Goal: Task Accomplishment & Management: Manage account settings

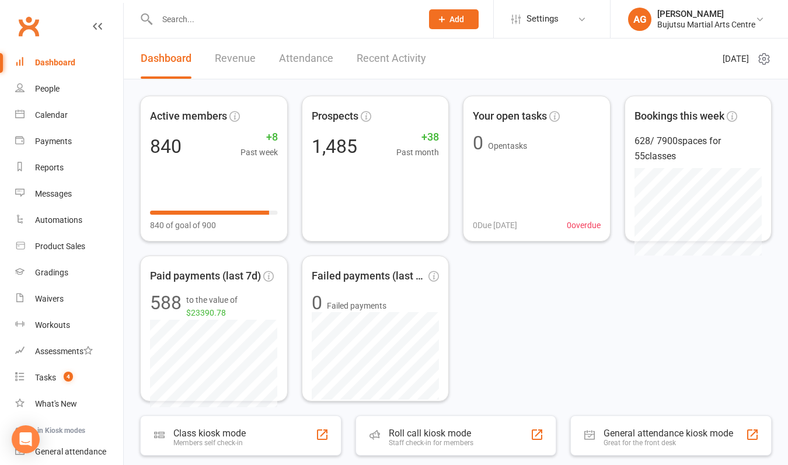
click at [259, 22] on input "text" at bounding box center [283, 19] width 260 height 16
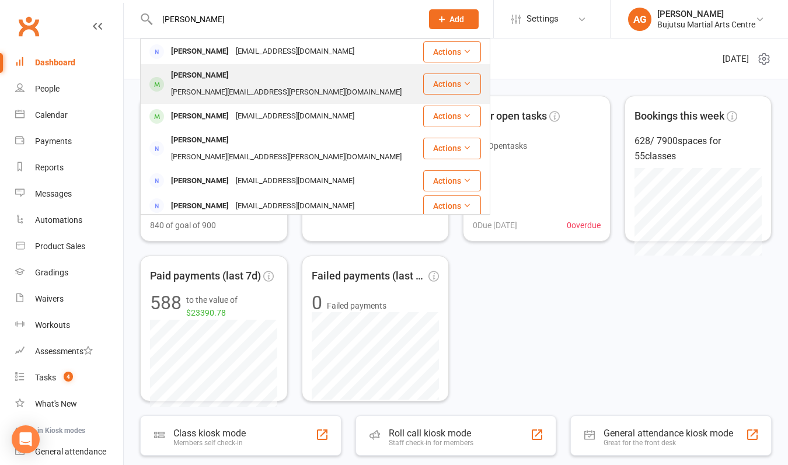
type input "[PERSON_NAME]"
click at [221, 84] on div "[PERSON_NAME][EMAIL_ADDRESS][PERSON_NAME][DOMAIN_NAME]" at bounding box center [286, 92] width 238 height 17
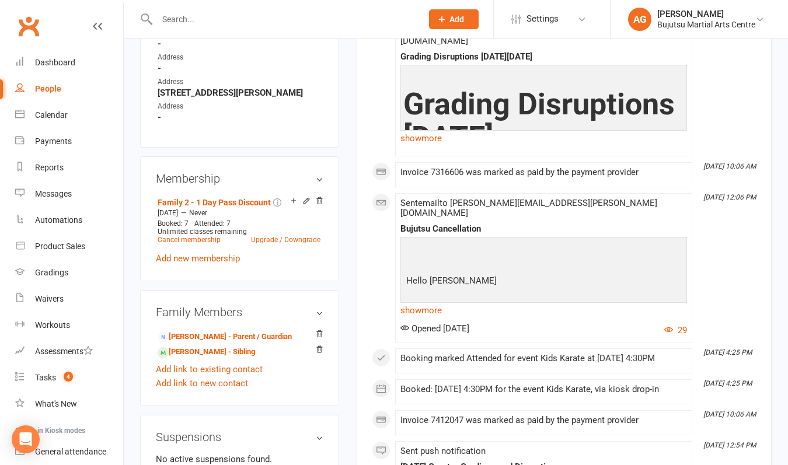
scroll to position [760, 0]
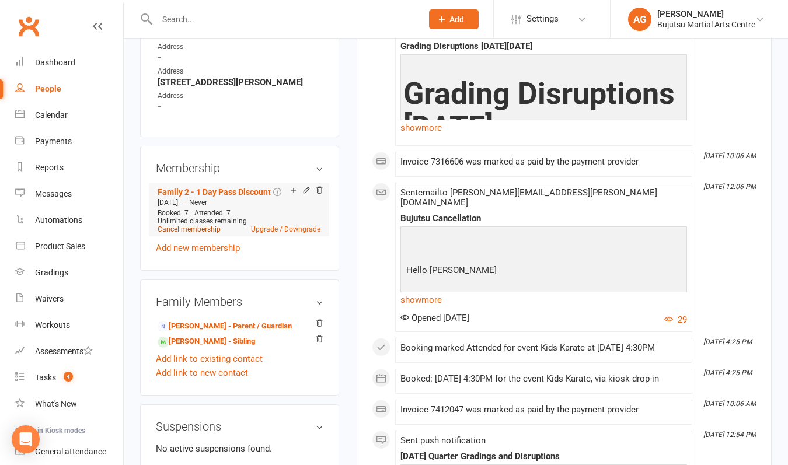
click at [174, 225] on link "Cancel membership" at bounding box center [189, 229] width 63 height 8
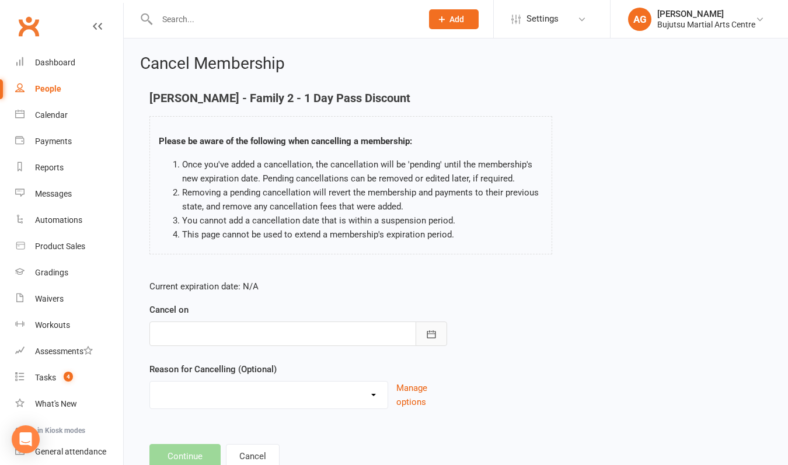
click at [431, 327] on button "button" at bounding box center [431, 334] width 32 height 25
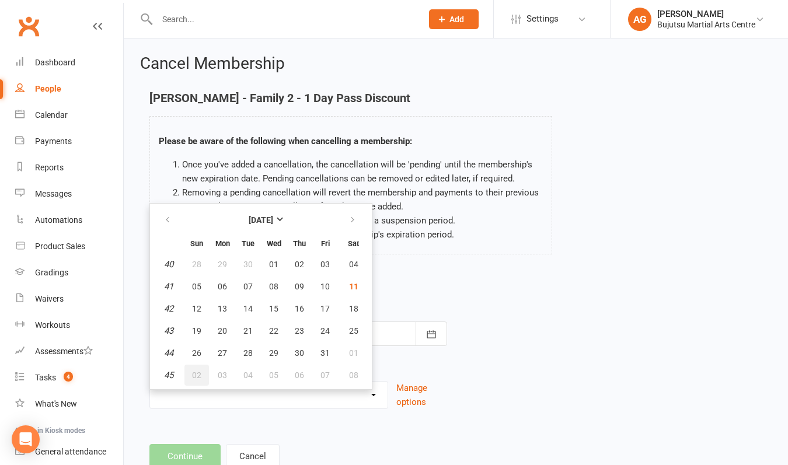
click at [190, 371] on button "02" at bounding box center [196, 375] width 25 height 21
type input "[DATE]"
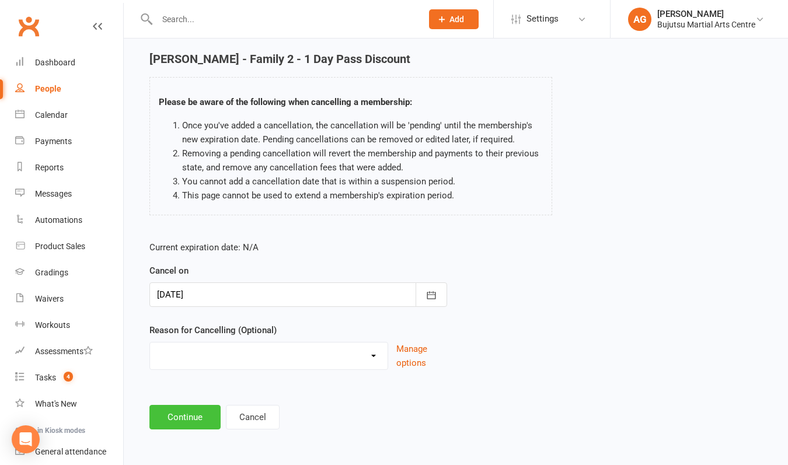
scroll to position [48, 0]
click at [188, 405] on button "Continue" at bounding box center [184, 417] width 71 height 25
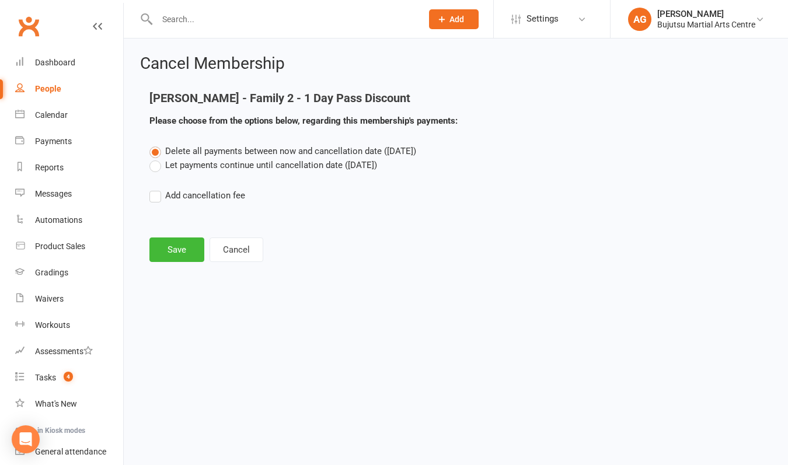
click at [157, 166] on label "Let payments continue until cancellation date ([DATE])" at bounding box center [263, 165] width 228 height 14
click at [157, 158] on input "Let payments continue until cancellation date ([DATE])" at bounding box center [153, 158] width 8 height 0
click at [173, 244] on button "Save" at bounding box center [176, 250] width 55 height 25
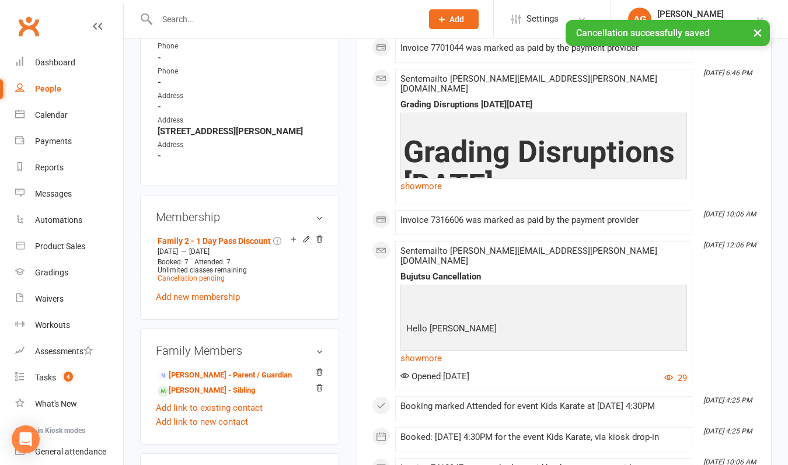
scroll to position [744, 0]
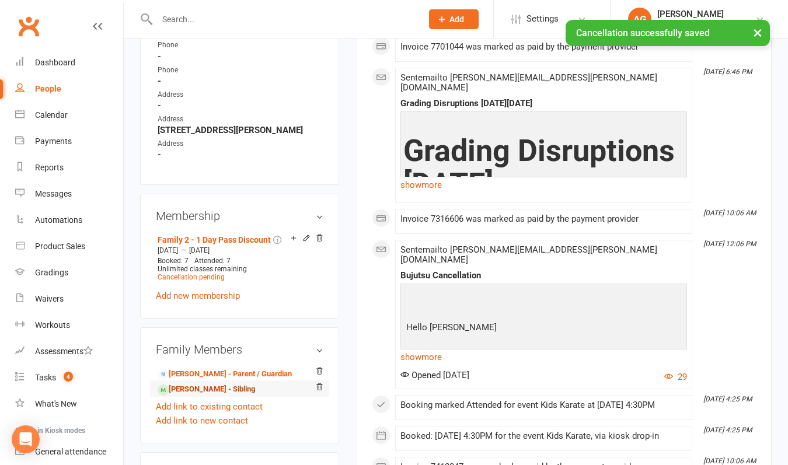
click at [220, 383] on link "[PERSON_NAME] - Sibling" at bounding box center [206, 389] width 97 height 12
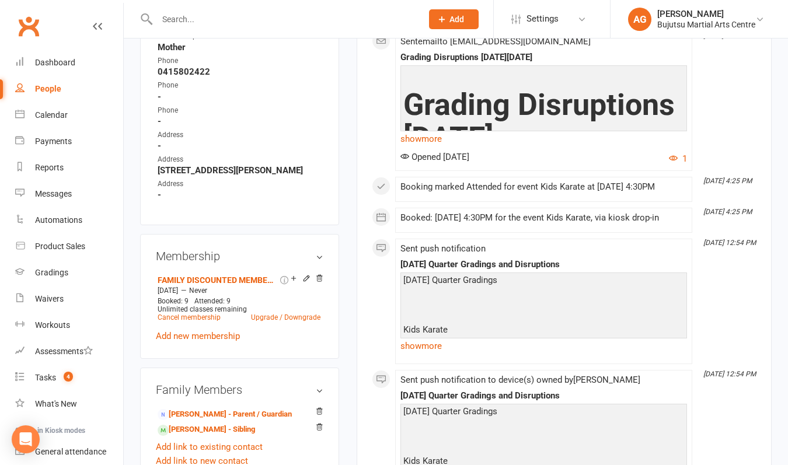
scroll to position [679, 0]
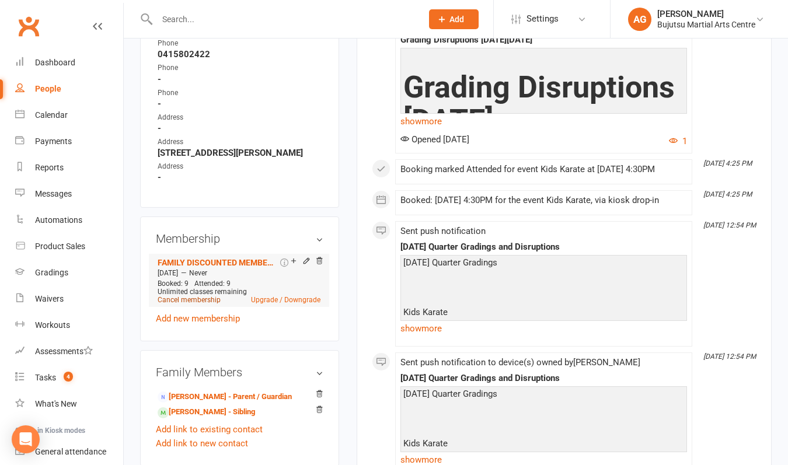
click at [201, 304] on link "Cancel membership" at bounding box center [189, 300] width 63 height 8
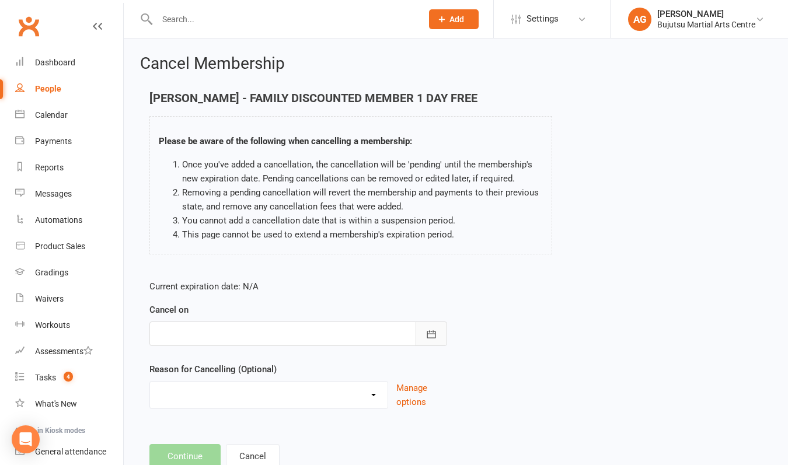
click at [424, 338] on button "button" at bounding box center [431, 334] width 32 height 25
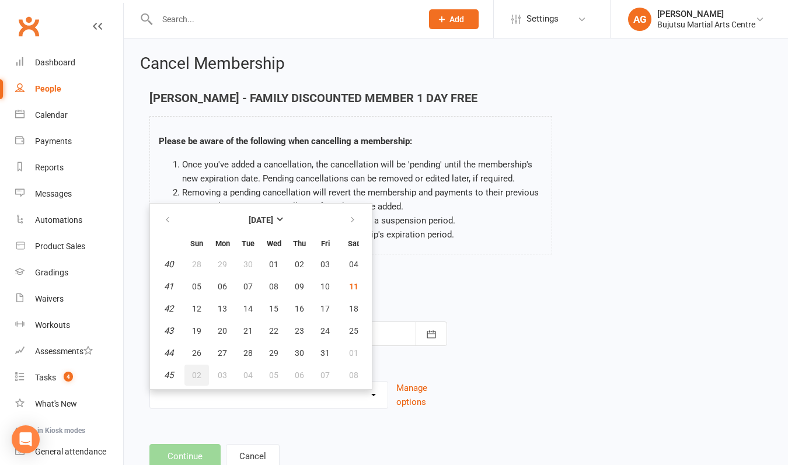
click at [198, 372] on span "02" at bounding box center [196, 375] width 9 height 9
type input "[DATE]"
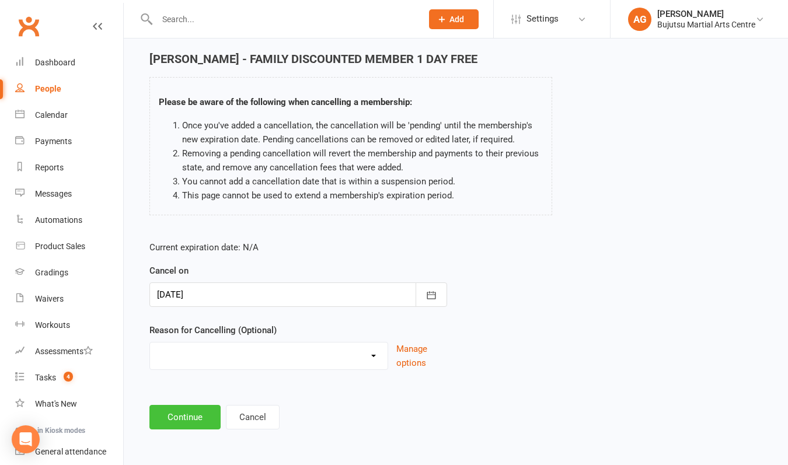
scroll to position [48, 0]
click at [182, 414] on button "Continue" at bounding box center [184, 417] width 71 height 25
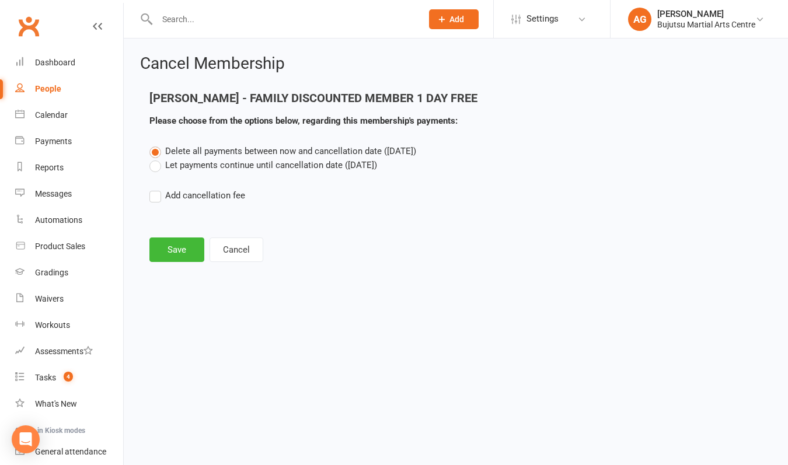
click at [155, 166] on label "Let payments continue until cancellation date ([DATE])" at bounding box center [263, 165] width 228 height 14
click at [155, 158] on input "Let payments continue until cancellation date ([DATE])" at bounding box center [153, 158] width 8 height 0
click at [172, 248] on button "Save" at bounding box center [176, 250] width 55 height 25
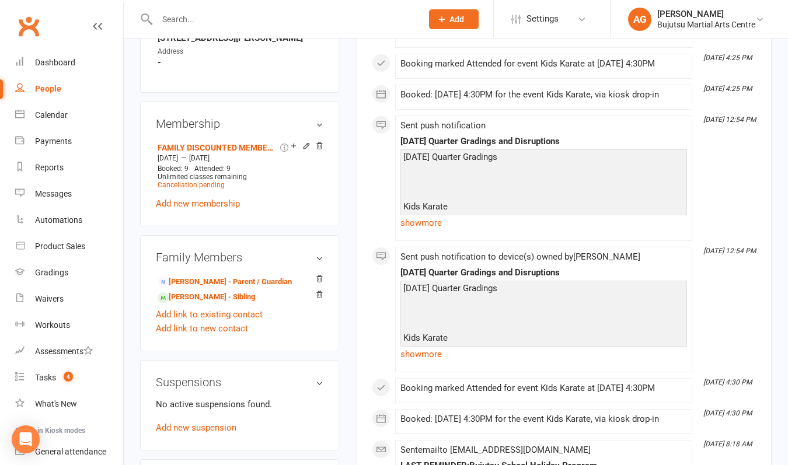
scroll to position [826, 0]
click at [211, 303] on link "[PERSON_NAME] - Sibling" at bounding box center [206, 297] width 97 height 12
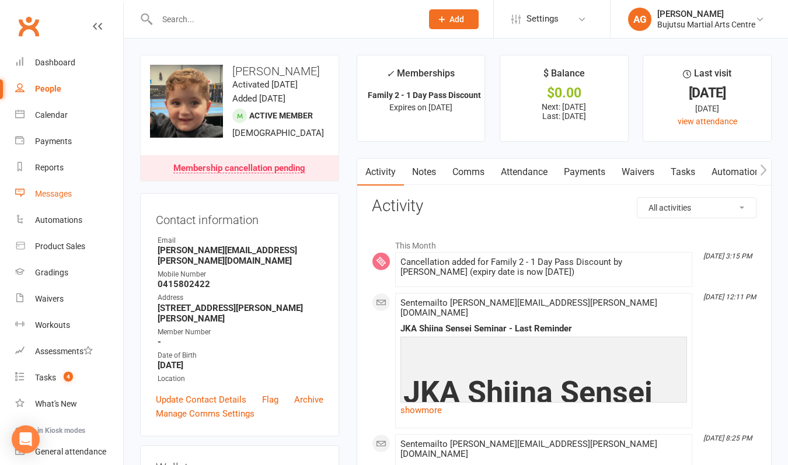
click at [53, 194] on div "Messages" at bounding box center [53, 193] width 37 height 9
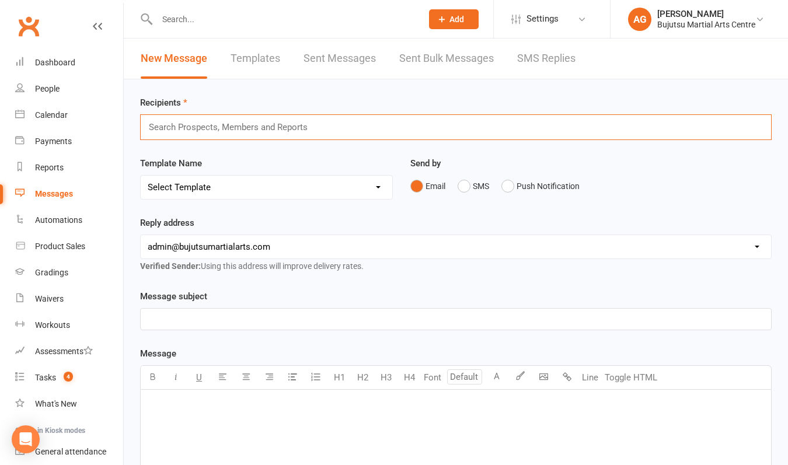
click at [181, 130] on input "text" at bounding box center [234, 127] width 172 height 15
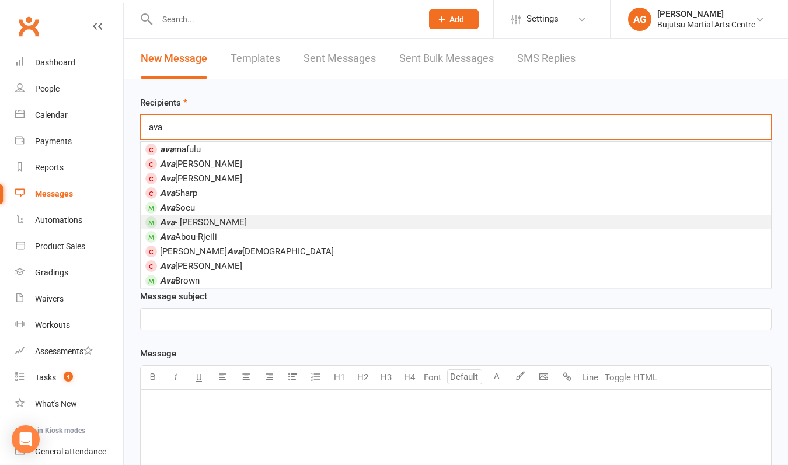
type input "ava"
click at [210, 219] on span "[PERSON_NAME]" at bounding box center [203, 222] width 87 height 11
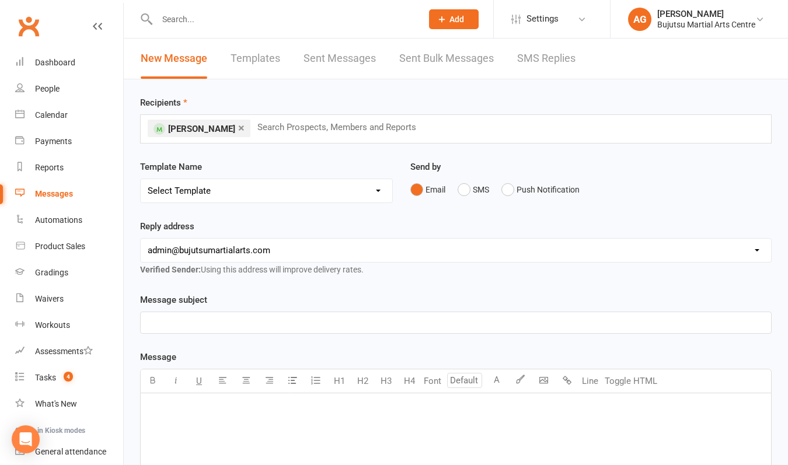
select select "33"
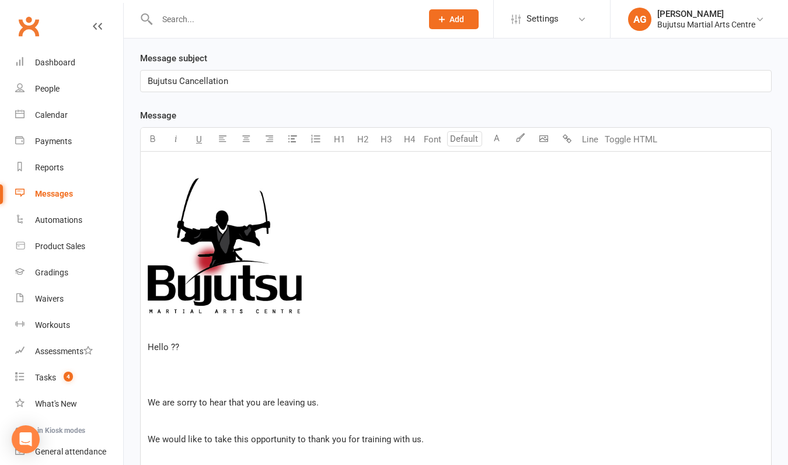
scroll to position [247, 0]
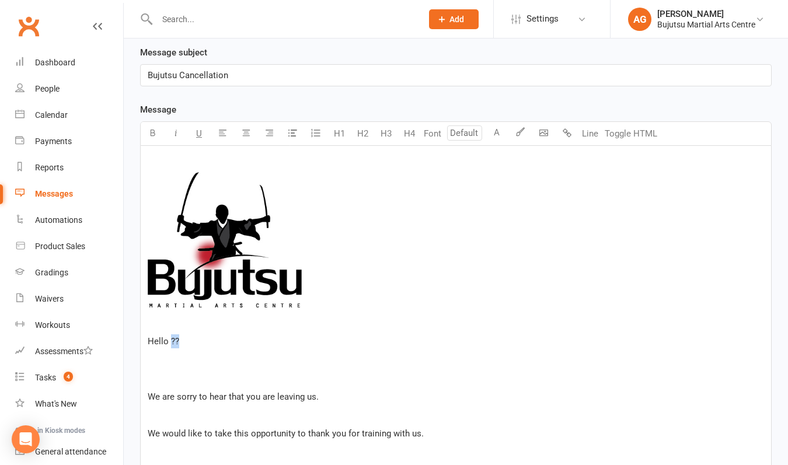
drag, startPoint x: 207, startPoint y: 340, endPoint x: 171, endPoint y: 341, distance: 35.6
click at [171, 341] on p "Hello ??" at bounding box center [456, 341] width 616 height 14
drag, startPoint x: 273, startPoint y: 398, endPoint x: 246, endPoint y: 398, distance: 26.8
click at [246, 398] on span "We are sorry to hear that you are leaving us." at bounding box center [233, 397] width 171 height 11
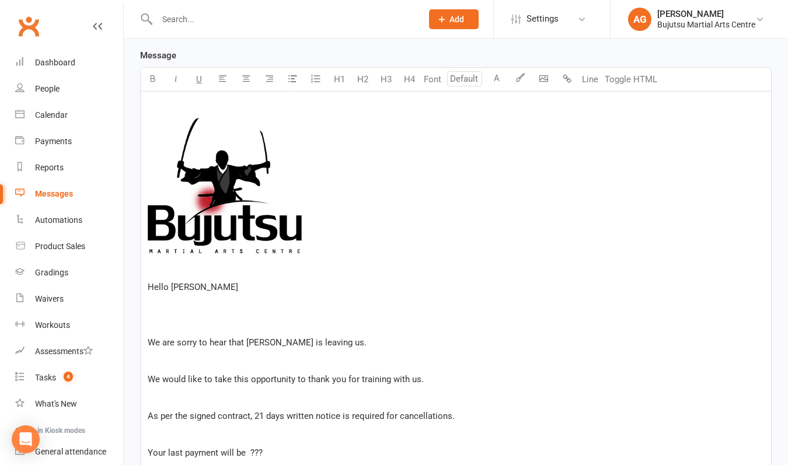
scroll to position [303, 0]
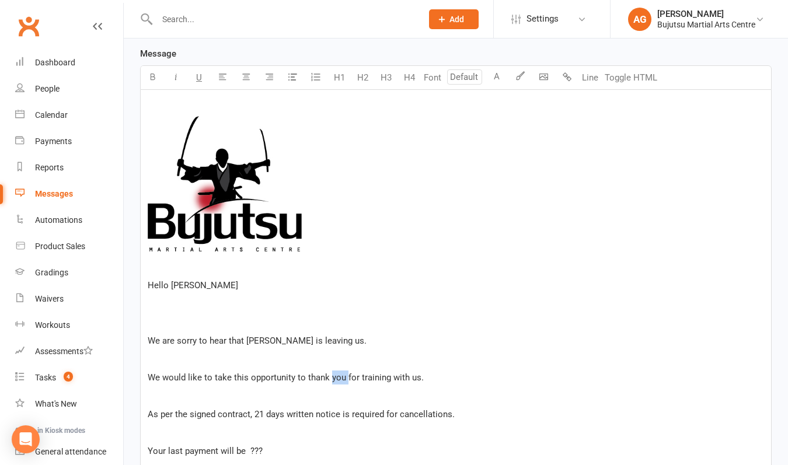
drag, startPoint x: 345, startPoint y: 377, endPoint x: 329, endPoint y: 376, distance: 15.8
click at [329, 376] on span "We would like to take this opportunity to thank you for training with us." at bounding box center [286, 377] width 276 height 11
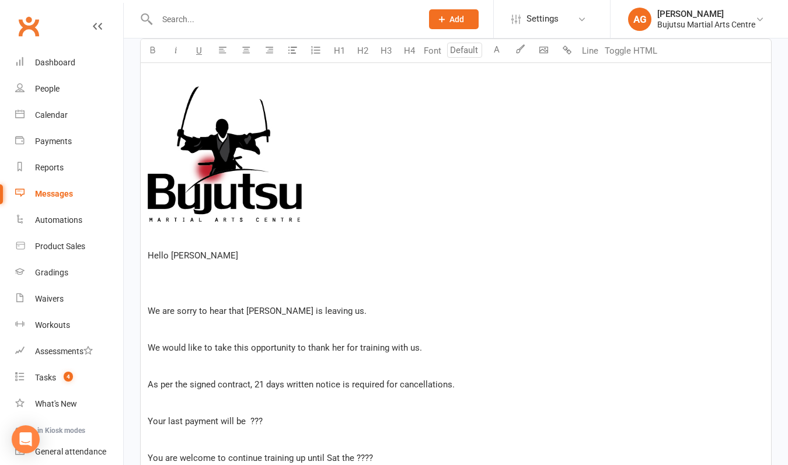
scroll to position [357, 0]
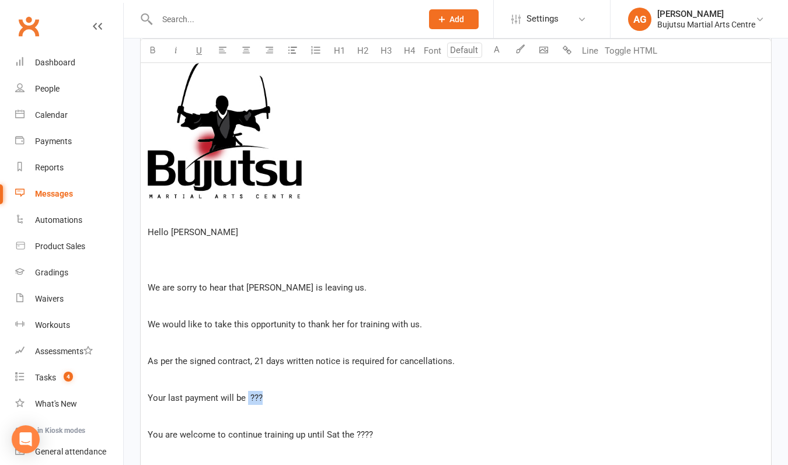
drag, startPoint x: 264, startPoint y: 397, endPoint x: 246, endPoint y: 396, distance: 17.5
click at [246, 396] on p "Your last payment will be ???" at bounding box center [456, 398] width 616 height 14
drag, startPoint x: 176, startPoint y: 434, endPoint x: 148, endPoint y: 434, distance: 28.6
click at [148, 434] on span "You are welcome to continue training up until Sat the ????" at bounding box center [260, 434] width 225 height 11
drag, startPoint x: 366, startPoint y: 435, endPoint x: 348, endPoint y: 433, distance: 17.6
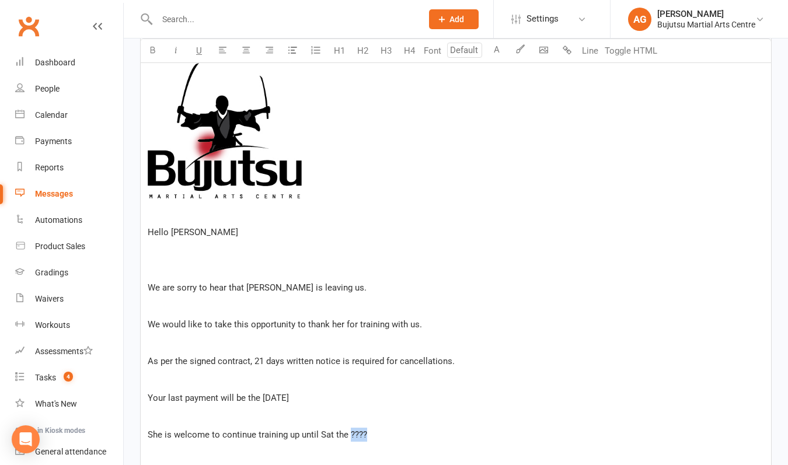
click at [348, 433] on p "She is welcome to continue training up until Sat the ????" at bounding box center [456, 435] width 616 height 14
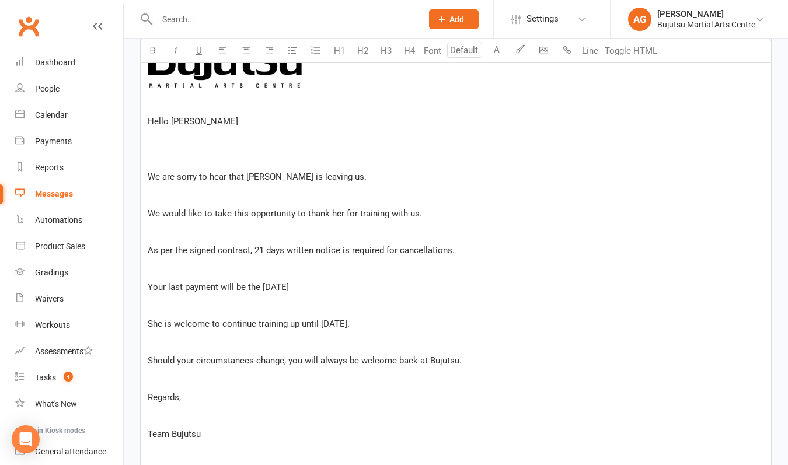
scroll to position [472, 0]
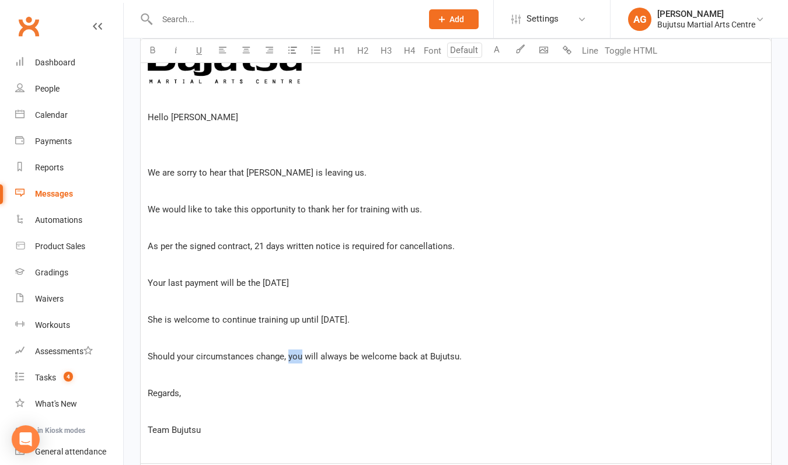
drag, startPoint x: 301, startPoint y: 358, endPoint x: 289, endPoint y: 357, distance: 11.2
click at [289, 357] on span "Should your circumstances change, you will always be welcome back at Bujutsu." at bounding box center [305, 356] width 314 height 11
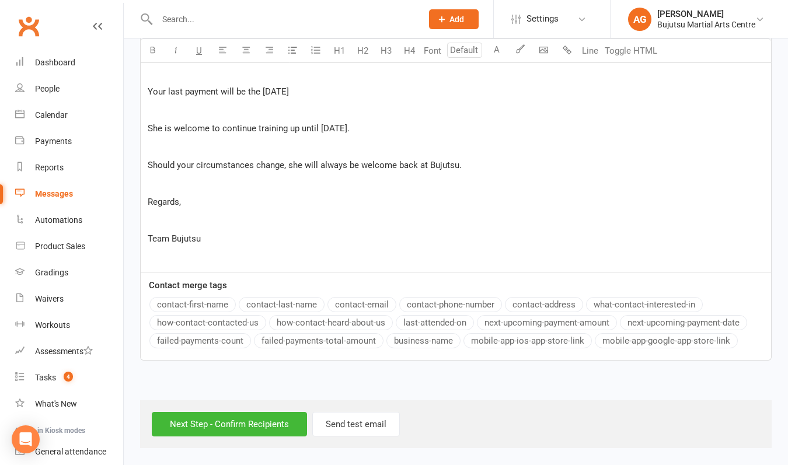
scroll to position [673, 0]
click at [261, 416] on input "Next Step - Confirm Recipients" at bounding box center [229, 424] width 155 height 25
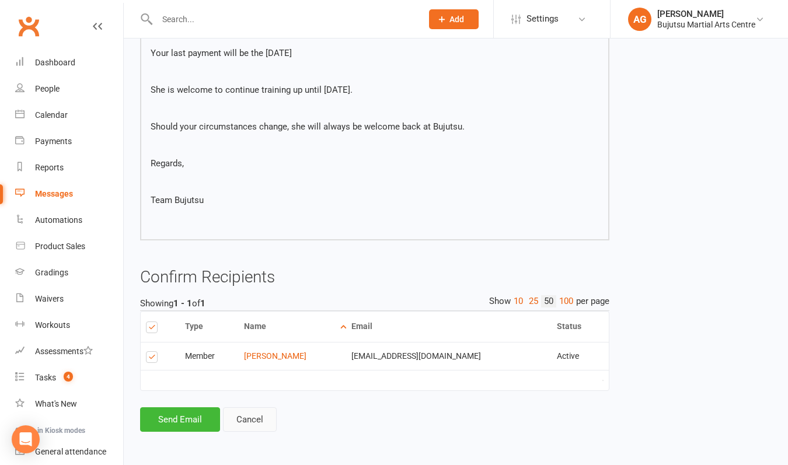
scroll to position [484, 0]
click at [244, 411] on link "Cancel" at bounding box center [250, 419] width 54 height 25
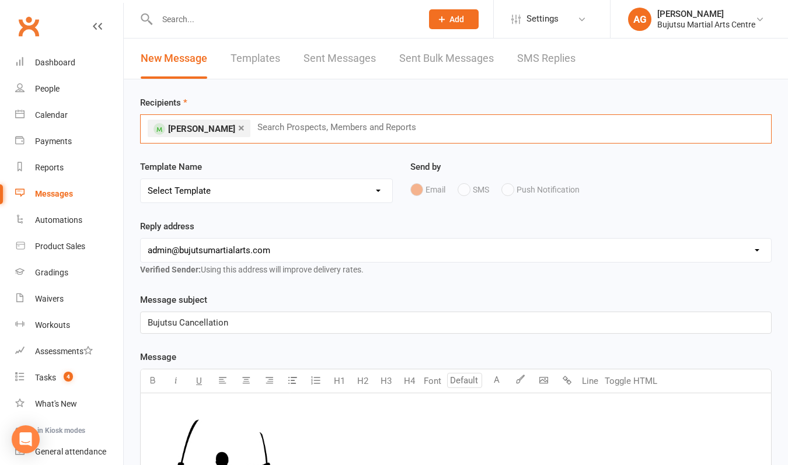
click at [294, 128] on input "text" at bounding box center [342, 127] width 172 height 15
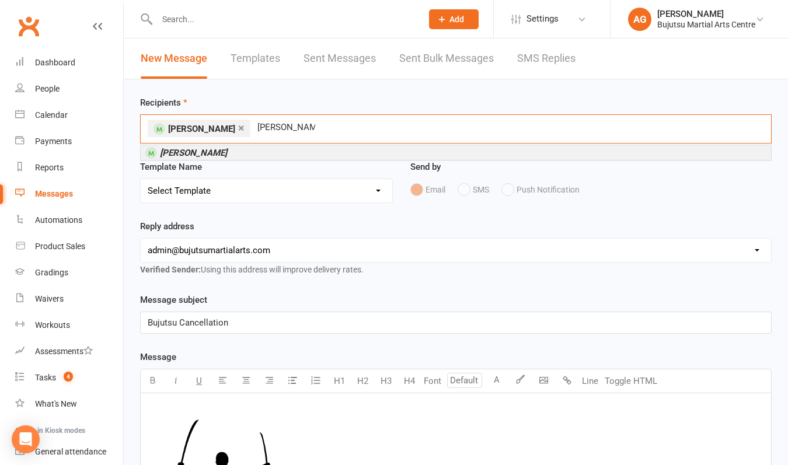
type input "[PERSON_NAME]"
drag, startPoint x: 290, startPoint y: 137, endPoint x: 231, endPoint y: 153, distance: 61.7
click at [231, 153] on li "[PERSON_NAME]" at bounding box center [456, 152] width 630 height 15
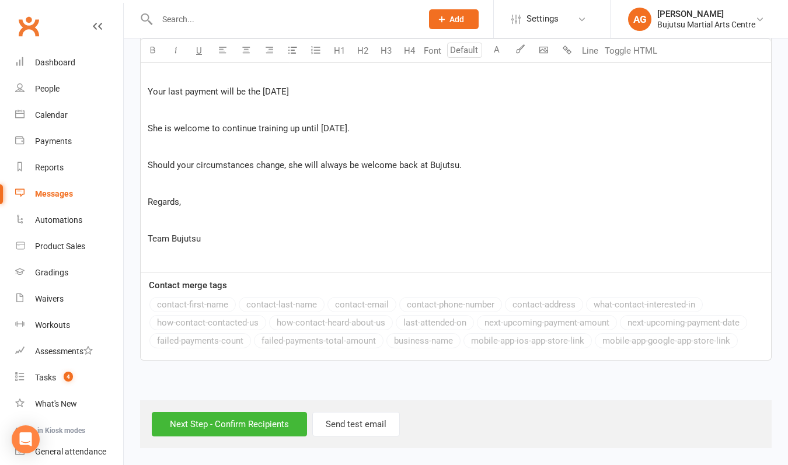
scroll to position [673, 0]
click at [221, 416] on input "Next Step - Confirm Recipients" at bounding box center [229, 424] width 155 height 25
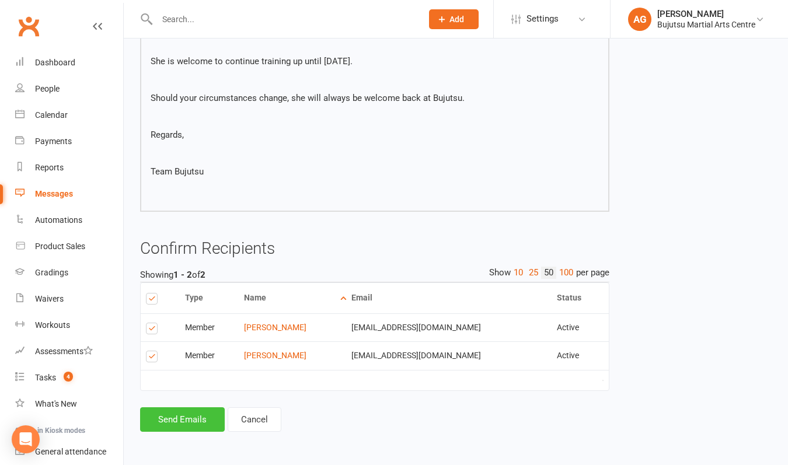
scroll to position [512, 0]
click at [188, 407] on button "Send Emails" at bounding box center [182, 419] width 85 height 25
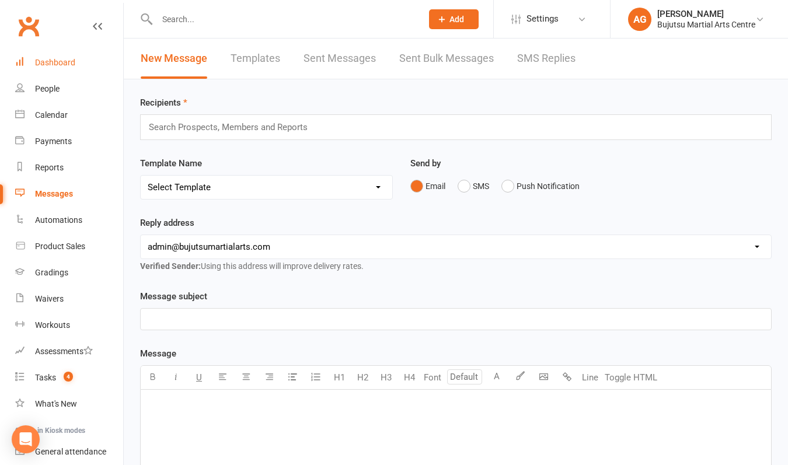
click at [58, 63] on div "Dashboard" at bounding box center [55, 62] width 40 height 9
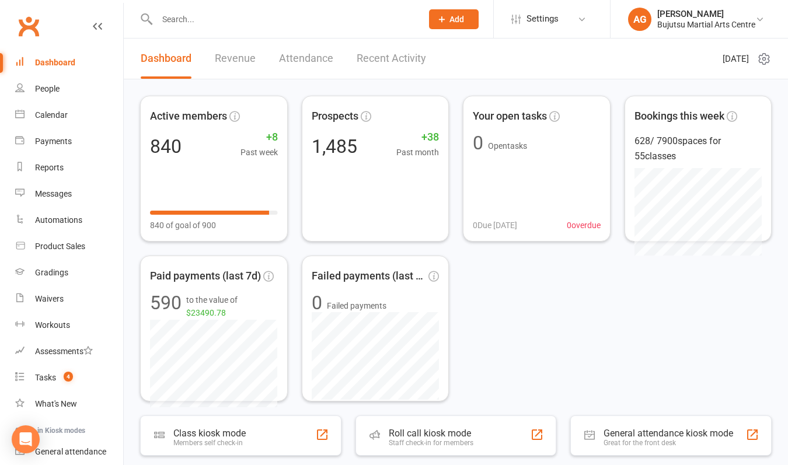
click at [198, 19] on input "text" at bounding box center [283, 19] width 260 height 16
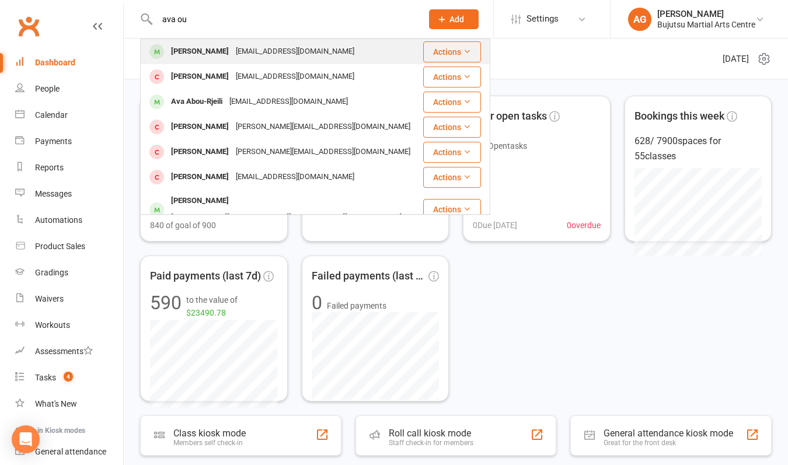
type input "ava ou"
click at [202, 47] on div "[PERSON_NAME]" at bounding box center [199, 51] width 65 height 17
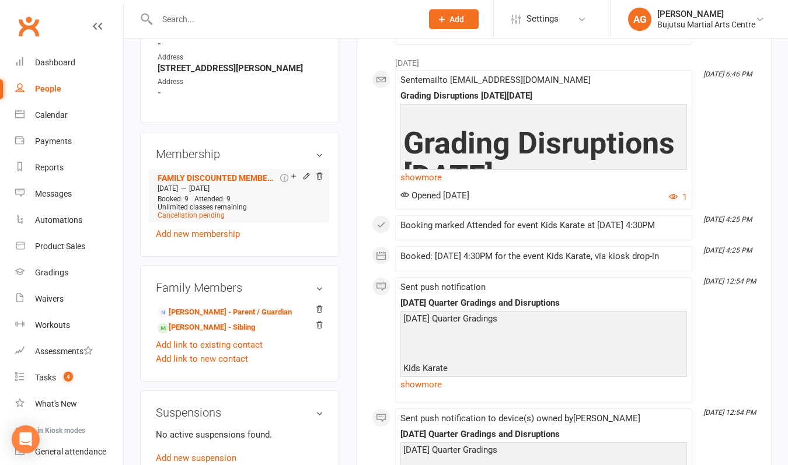
scroll to position [803, 0]
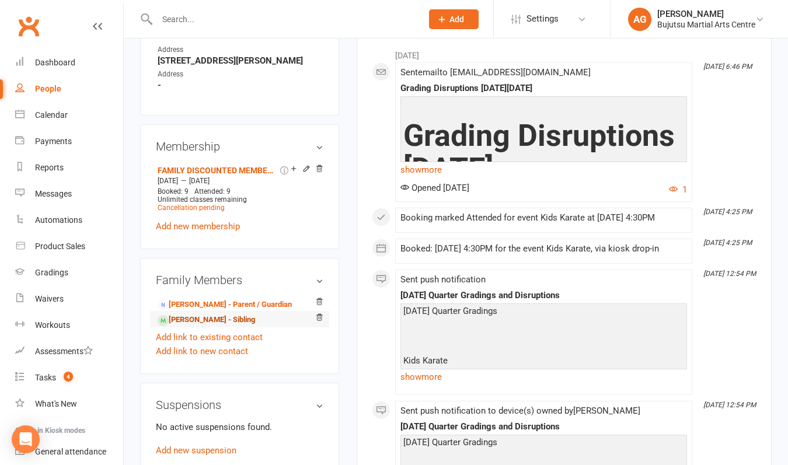
click at [214, 326] on link "[PERSON_NAME] - Sibling" at bounding box center [206, 320] width 97 height 12
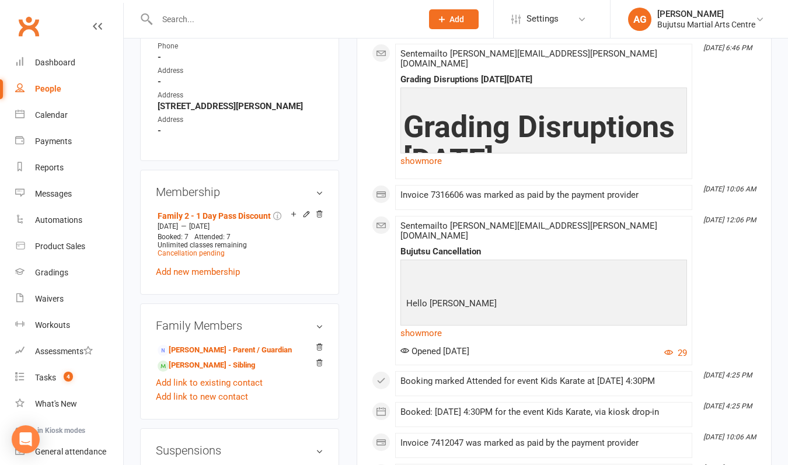
scroll to position [767, 0]
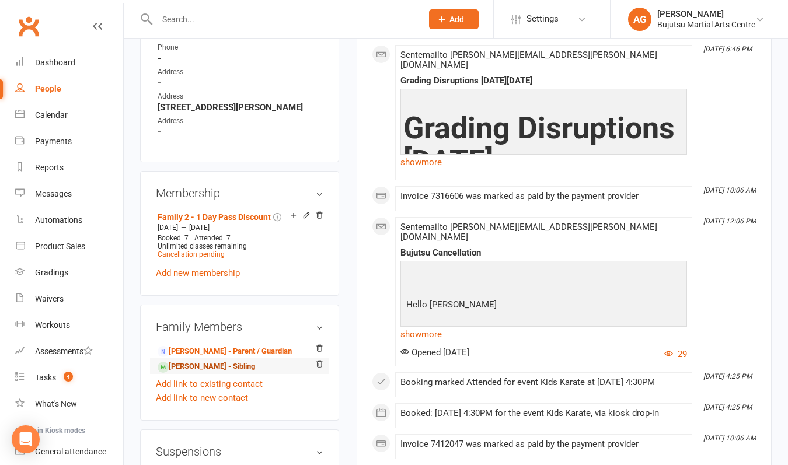
click at [203, 361] on link "[PERSON_NAME] - Sibling" at bounding box center [206, 367] width 97 height 12
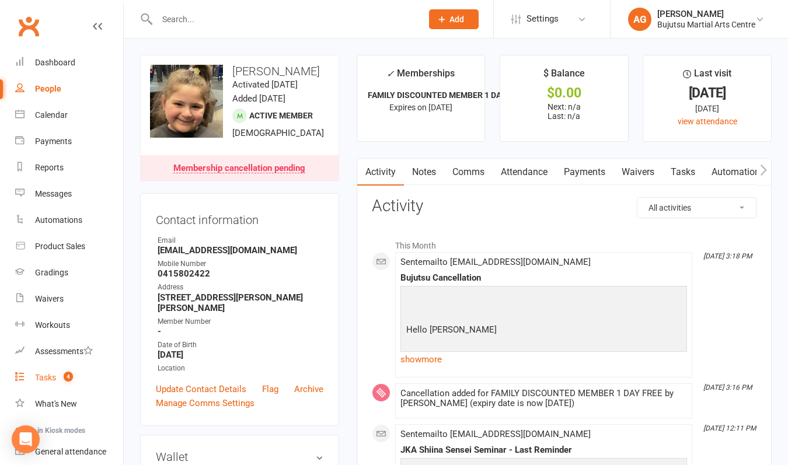
click at [46, 378] on div "Tasks" at bounding box center [45, 377] width 21 height 9
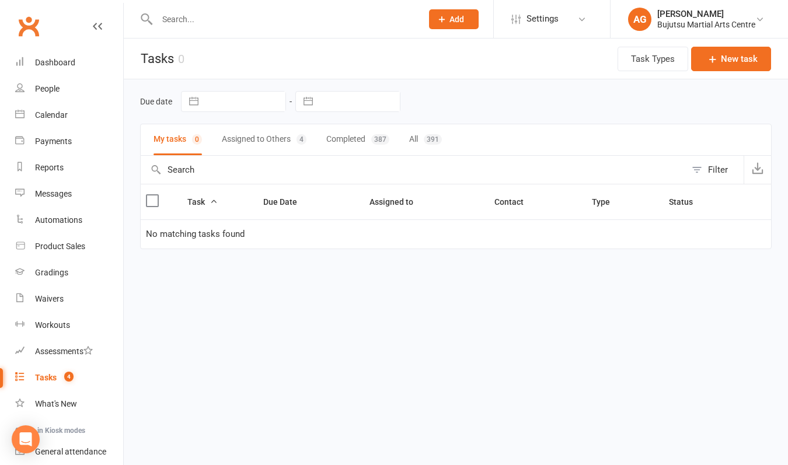
click at [266, 136] on button "Assigned to Others 4" at bounding box center [264, 139] width 85 height 31
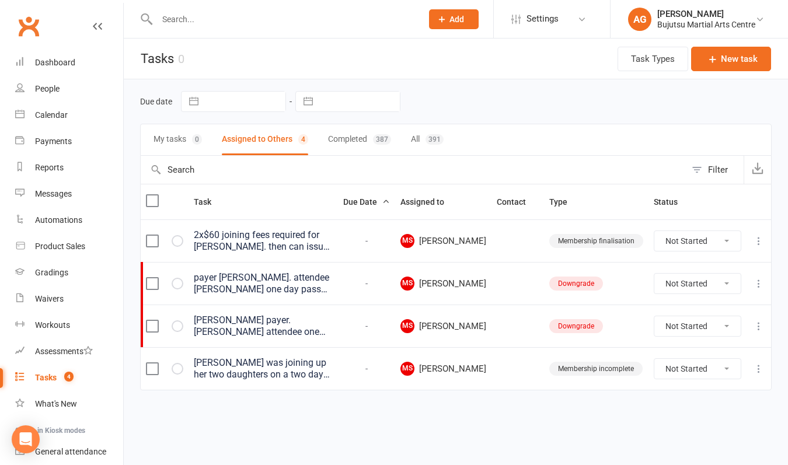
click at [757, 282] on icon at bounding box center [759, 284] width 12 height 12
click at [693, 348] on link "Delete" at bounding box center [707, 352] width 116 height 23
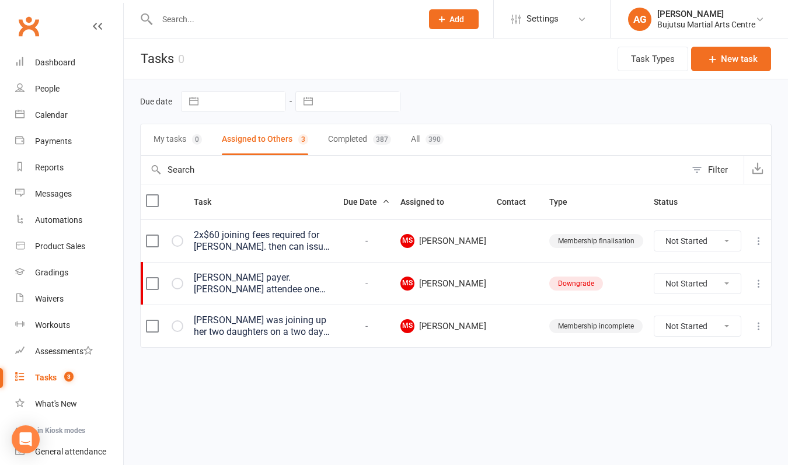
click at [308, 289] on div "[PERSON_NAME] payer. [PERSON_NAME] attendee one day $26.50 start date [DATE]. L…" at bounding box center [263, 283] width 139 height 23
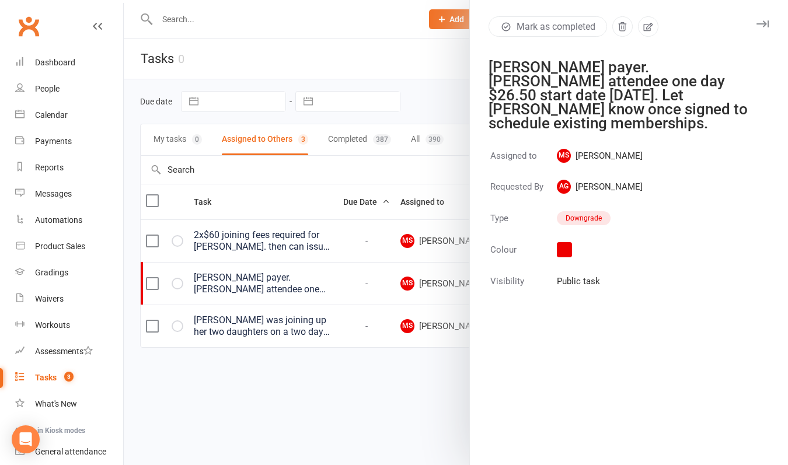
click at [193, 350] on div at bounding box center [456, 232] width 664 height 465
